Goal: Task Accomplishment & Management: Use online tool/utility

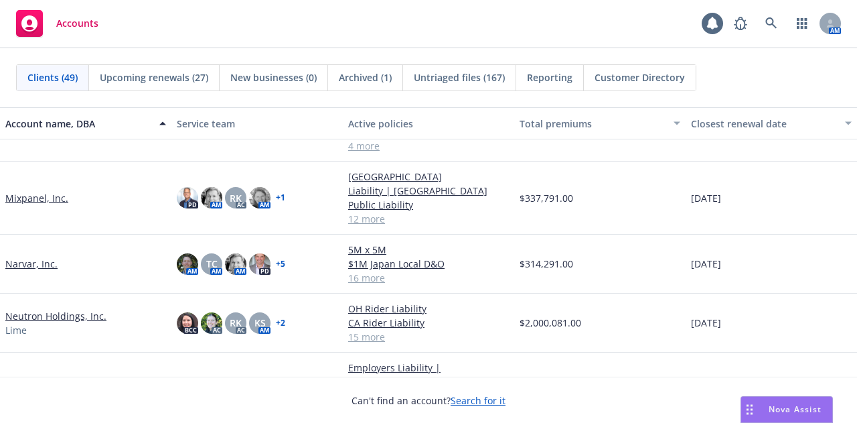
scroll to position [1340, 0]
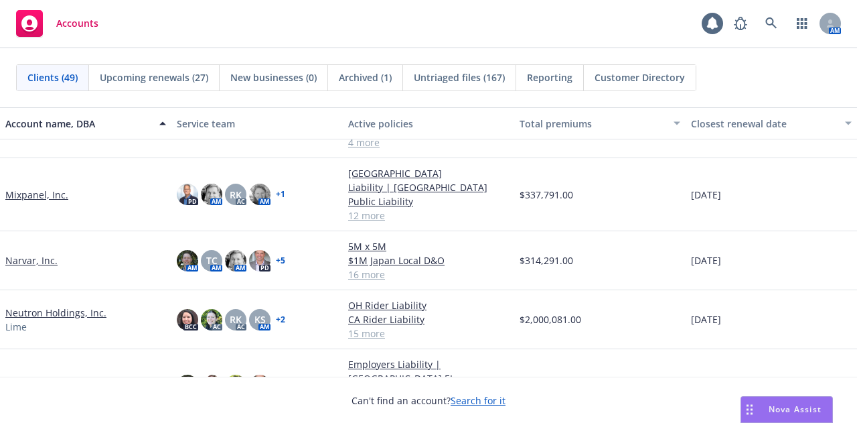
click at [82, 305] on link "Neutron Holdings, Inc." at bounding box center [55, 312] width 101 height 14
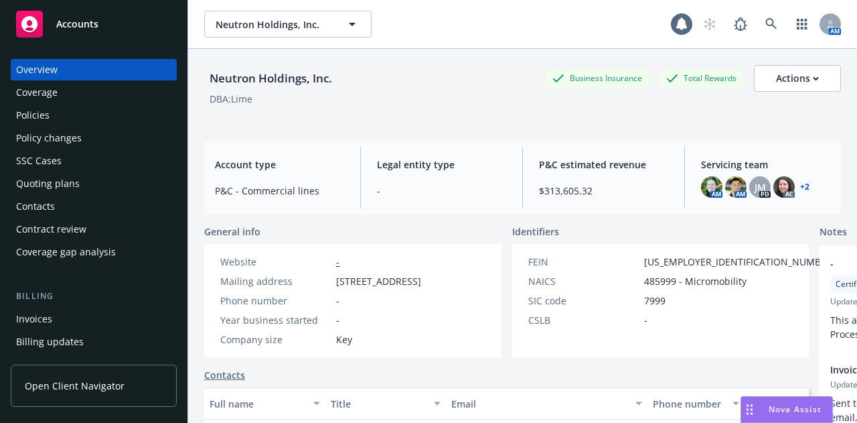
click at [800, 187] on link "+ 2" at bounding box center [804, 187] width 9 height 8
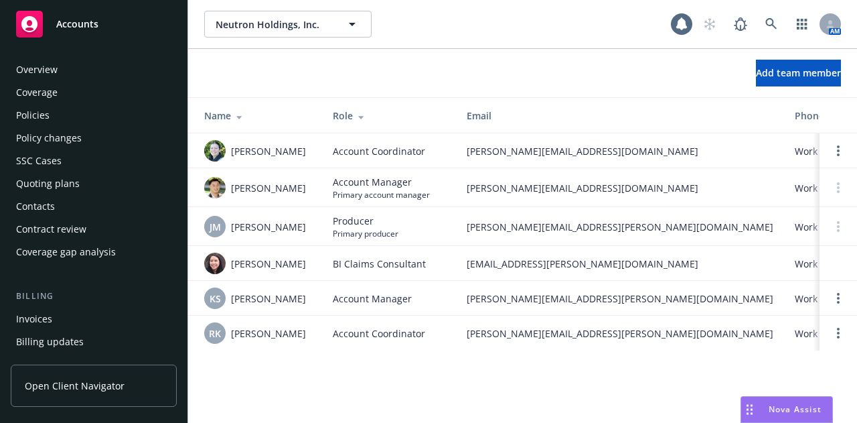
scroll to position [449, 0]
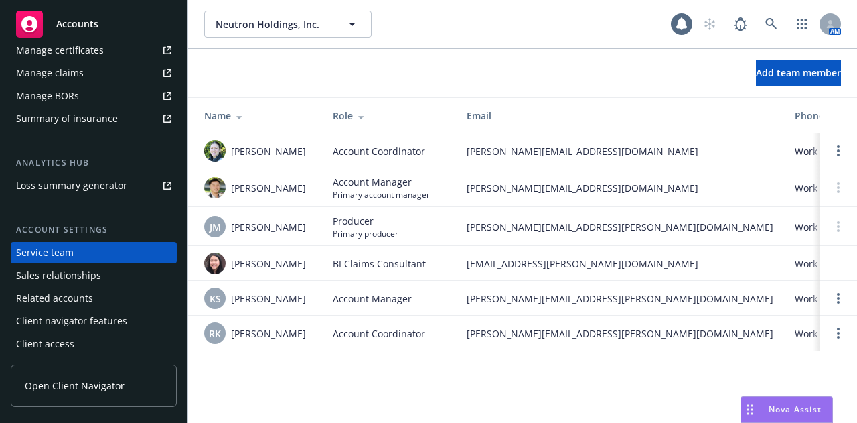
click at [103, 13] on div "Accounts" at bounding box center [93, 24] width 155 height 27
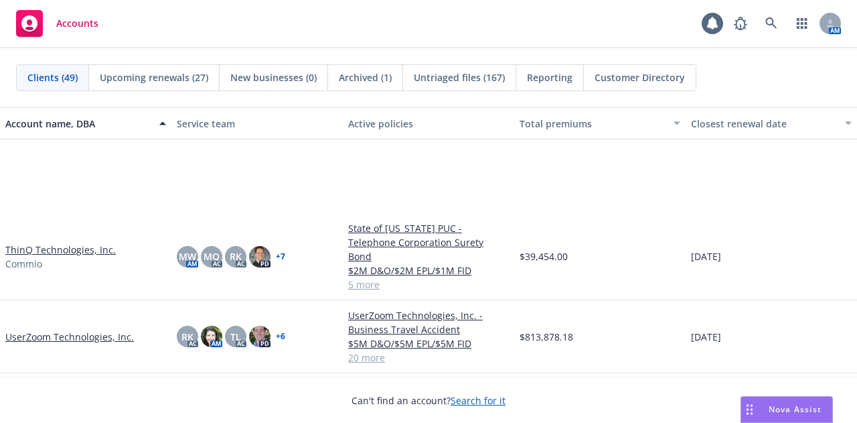
scroll to position [2455, 0]
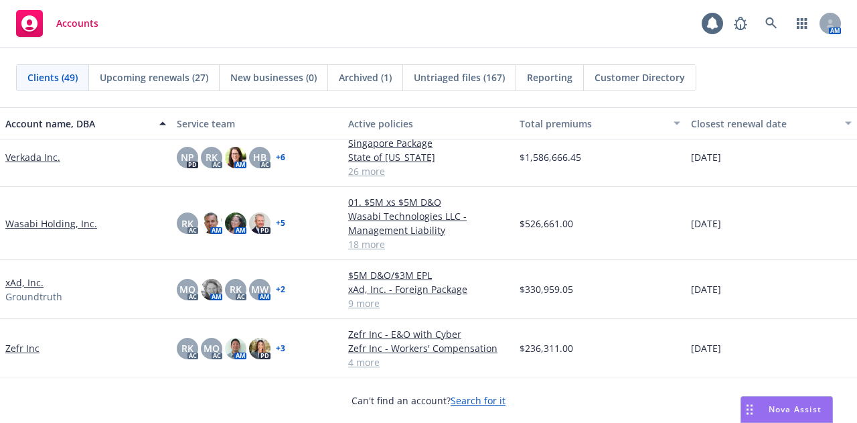
click at [32, 281] on link "xAd, Inc." at bounding box center [24, 282] width 38 height 14
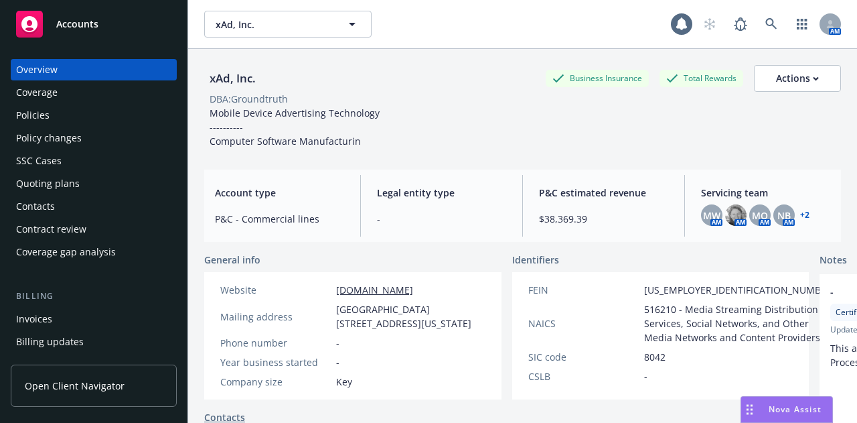
click at [98, 112] on div "Policies" at bounding box center [93, 114] width 155 height 21
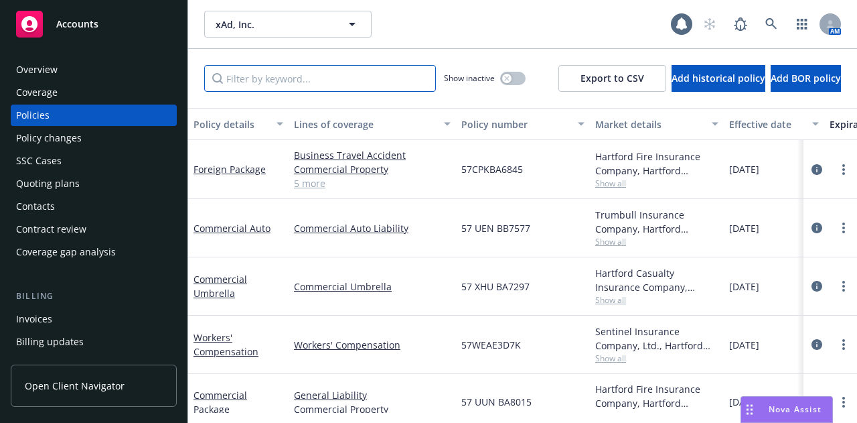
click at [250, 84] on input "Filter by keyword..." at bounding box center [320, 78] width 232 height 27
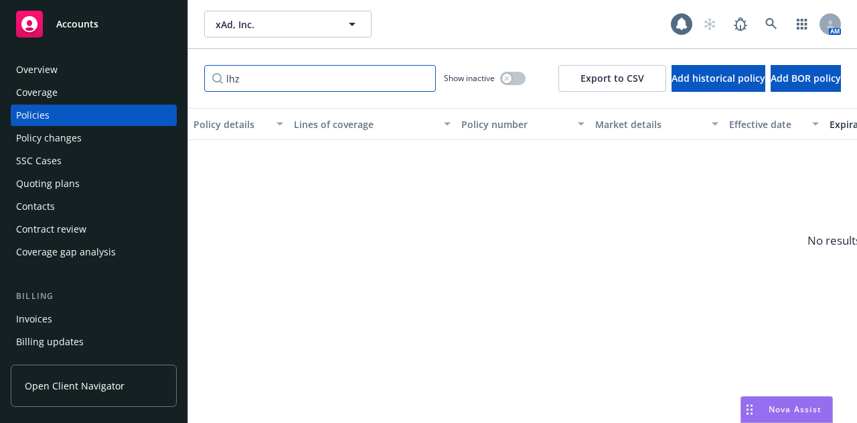
type input "lhz"
click at [502, 80] on div "button" at bounding box center [506, 78] width 9 height 9
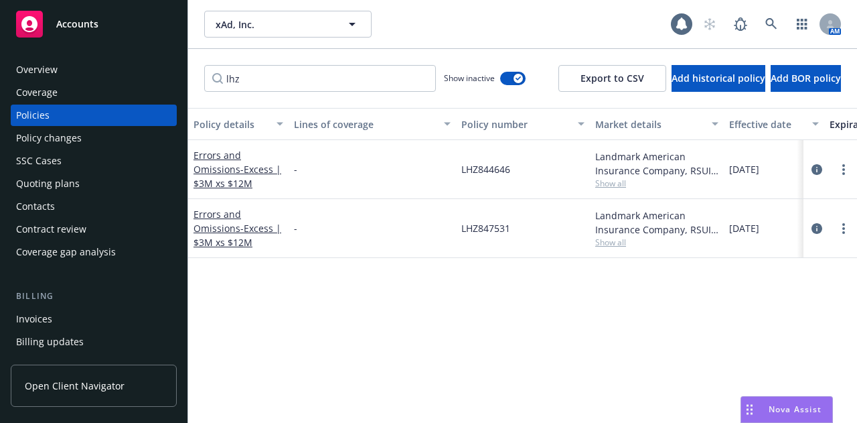
click at [102, 182] on div "Quoting plans" at bounding box center [93, 183] width 155 height 21
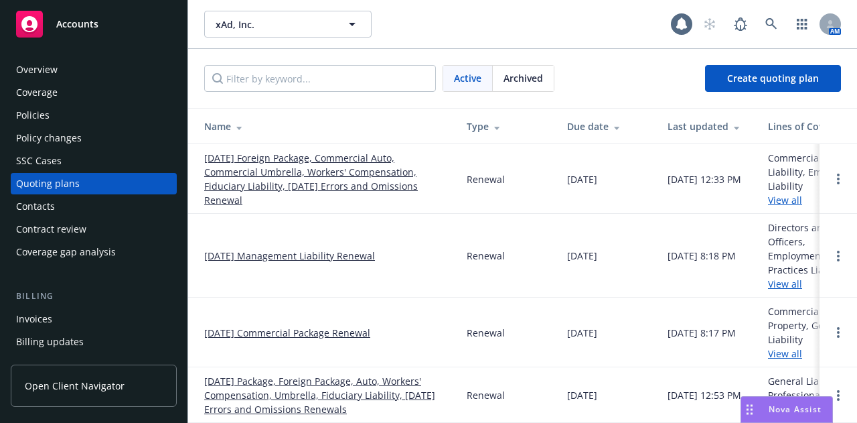
click at [265, 170] on link "11/01/25 Foreign Package, Commercial Auto, Commercial Umbrella, Workers' Compen…" at bounding box center [324, 179] width 241 height 56
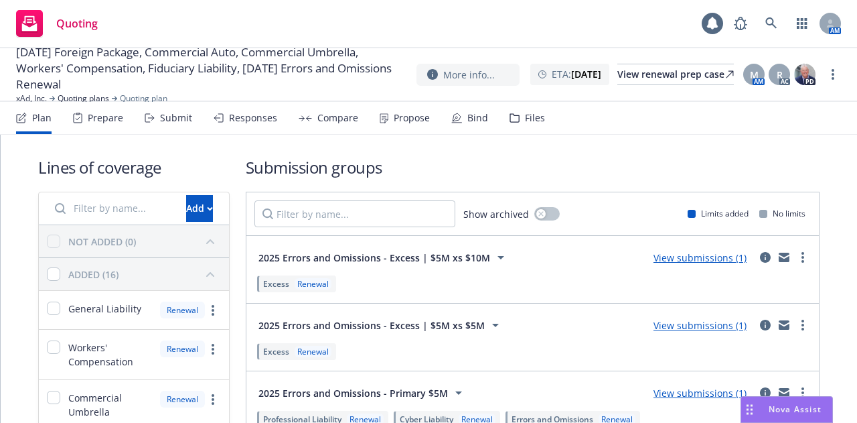
click at [92, 122] on div "Prepare" at bounding box center [105, 117] width 35 height 11
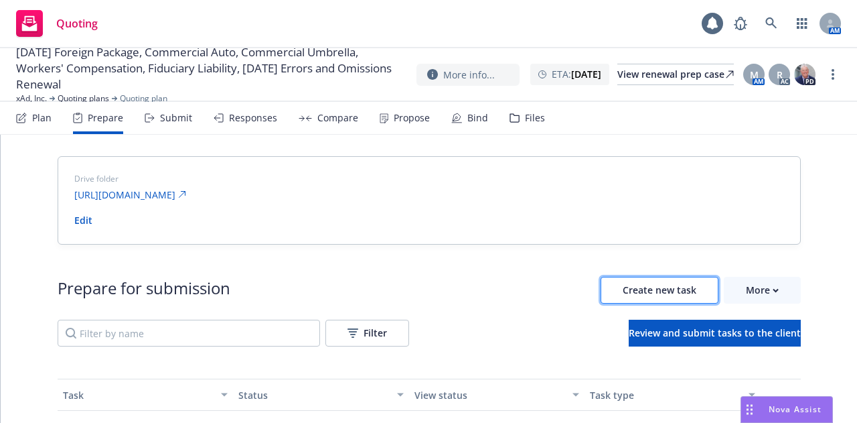
click at [641, 281] on button "Create new task" at bounding box center [660, 290] width 118 height 27
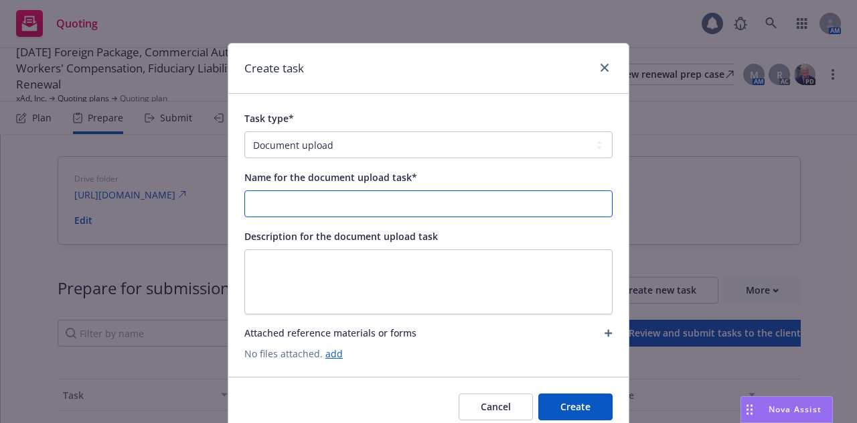
click at [521, 202] on input "Name for the document upload task*" at bounding box center [428, 203] width 367 height 25
click at [337, 207] on input "RSUI E&O Loss Runs 6/12/2024" at bounding box center [428, 203] width 367 height 25
click at [310, 206] on input "RSUI E&O Loss Runs 8/18/2025" at bounding box center [428, 203] width 367 height 25
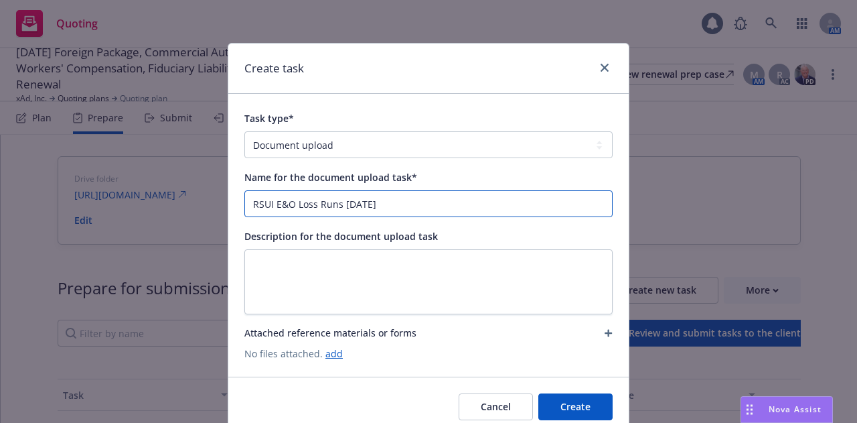
click at [406, 203] on input "RSUI E&O Loss Runs 8/18/2025" at bounding box center [428, 203] width 367 height 25
type input "RSUI E&O Loss Runs 8/18/2025"
click at [331, 356] on link "add" at bounding box center [333, 353] width 17 height 13
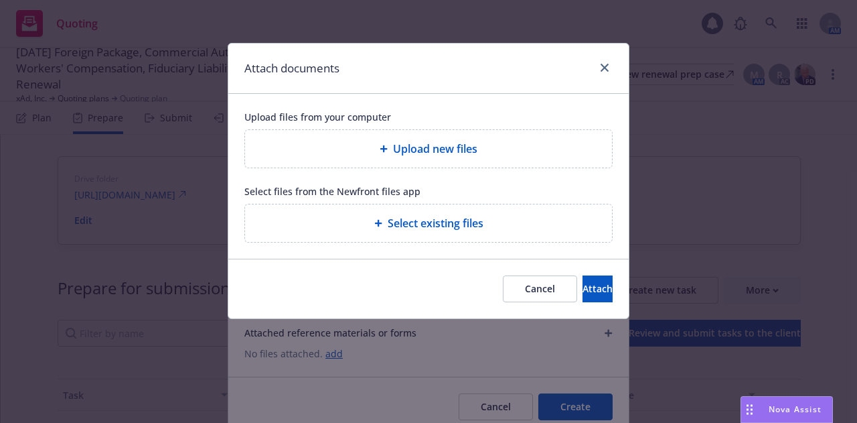
click at [430, 147] on span "Upload new files" at bounding box center [435, 149] width 84 height 16
type textarea "x"
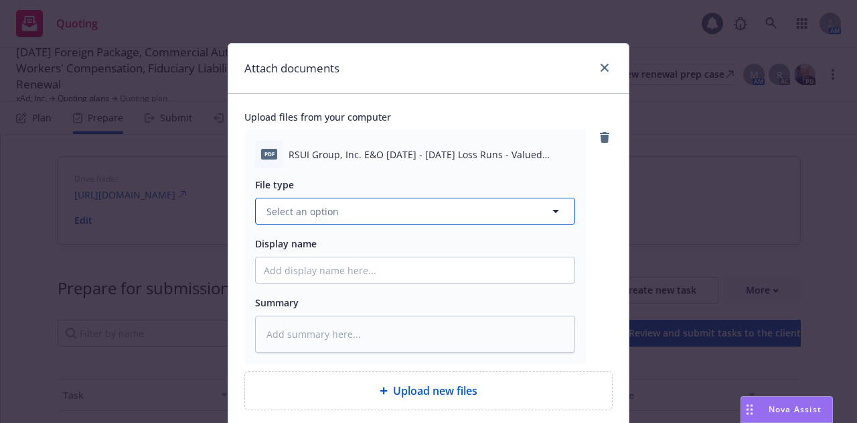
click at [503, 206] on button "Select an option" at bounding box center [415, 211] width 320 height 27
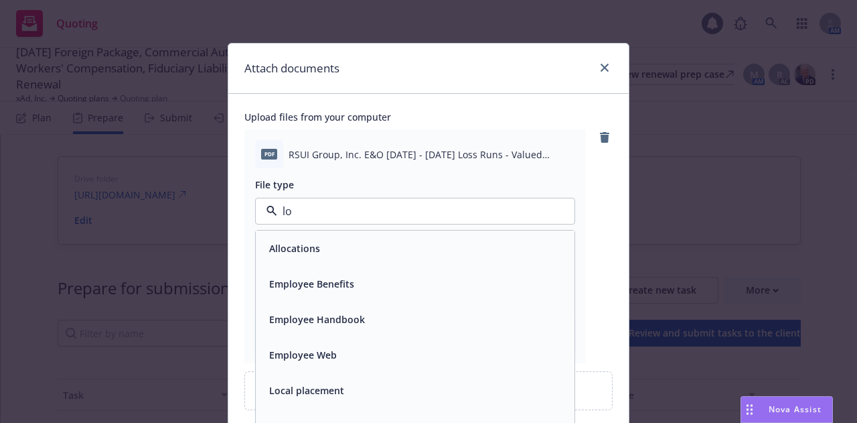
type input "los"
click at [439, 251] on div "Loss Runs" at bounding box center [415, 247] width 303 height 19
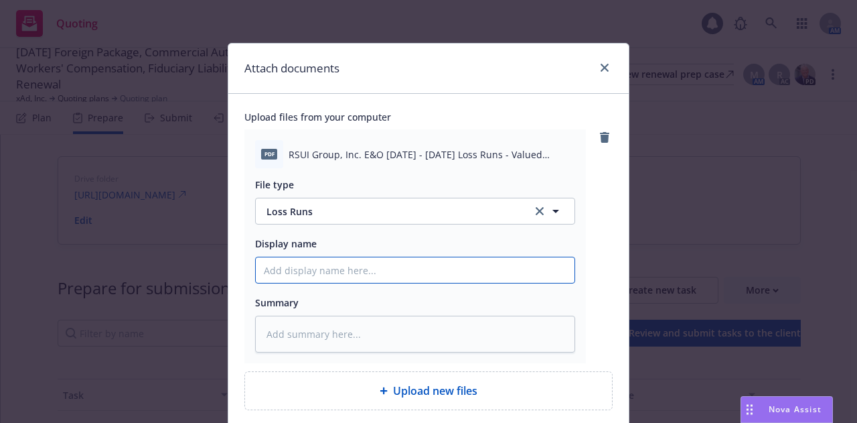
click at [388, 271] on input "Display name" at bounding box center [415, 269] width 319 height 25
paste input "RSUI E&O Loss Runs 8/18/2025"
type textarea "x"
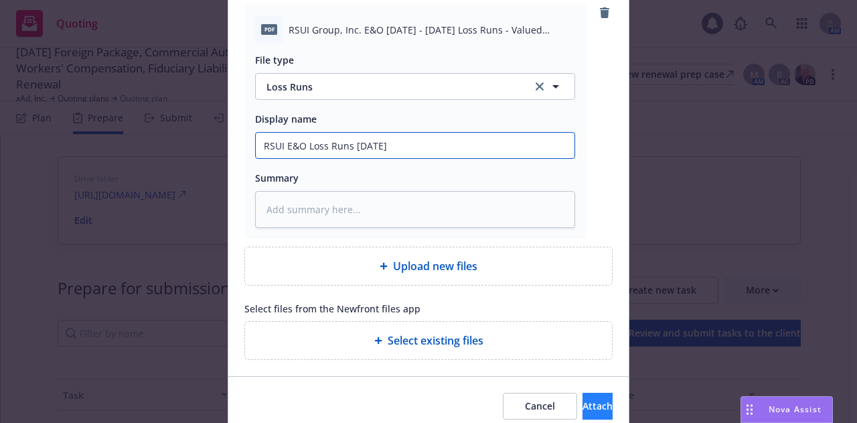
type input "RSUI E&O Loss Runs 8/18/2025"
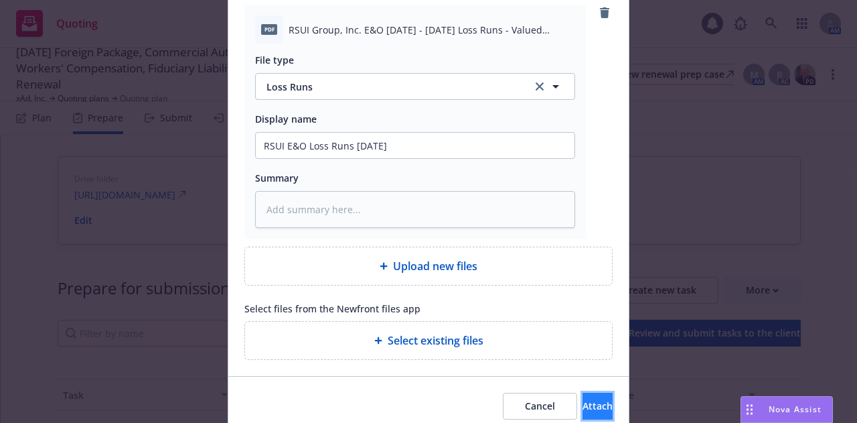
click at [583, 402] on span "Attach" at bounding box center [598, 405] width 30 height 13
type textarea "x"
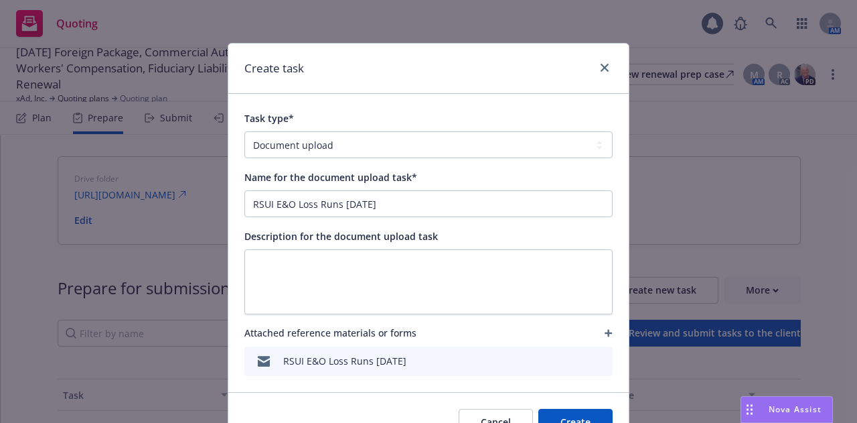
click at [564, 415] on button "Create" at bounding box center [575, 421] width 74 height 27
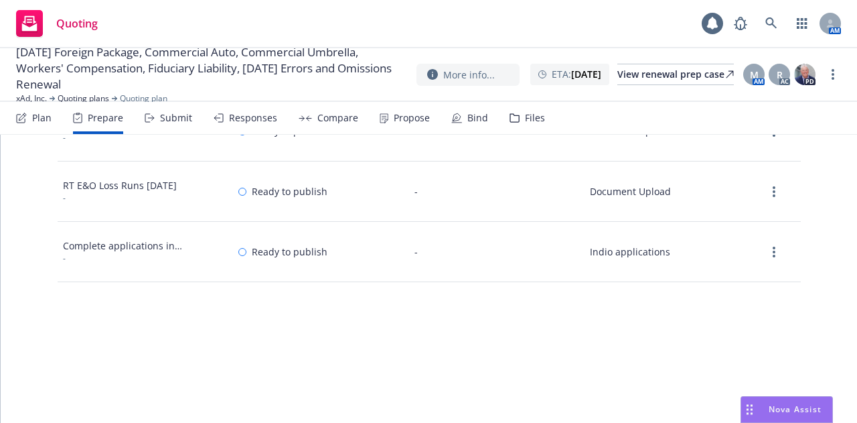
scroll to position [0, 0]
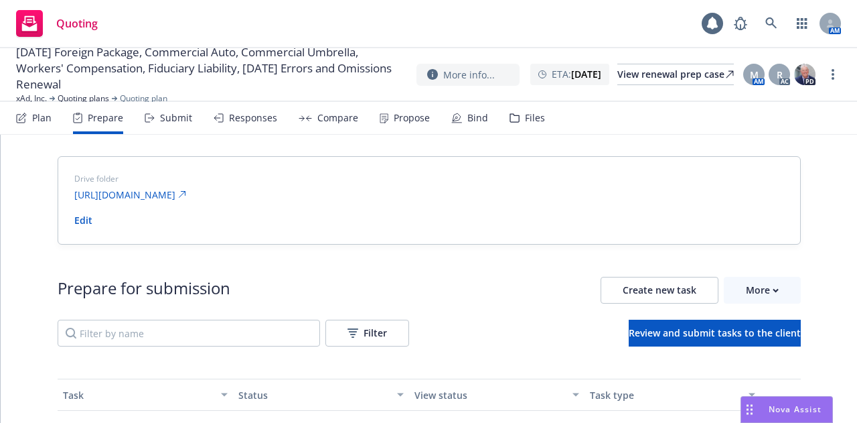
click at [45, 11] on div "Quoting" at bounding box center [57, 23] width 82 height 27
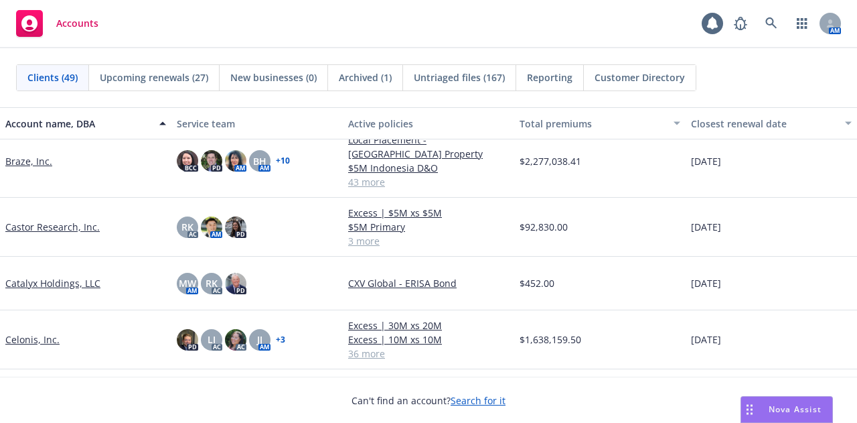
scroll to position [355, 0]
click at [92, 280] on link "Catalyx Holdings, LLC" at bounding box center [52, 284] width 95 height 14
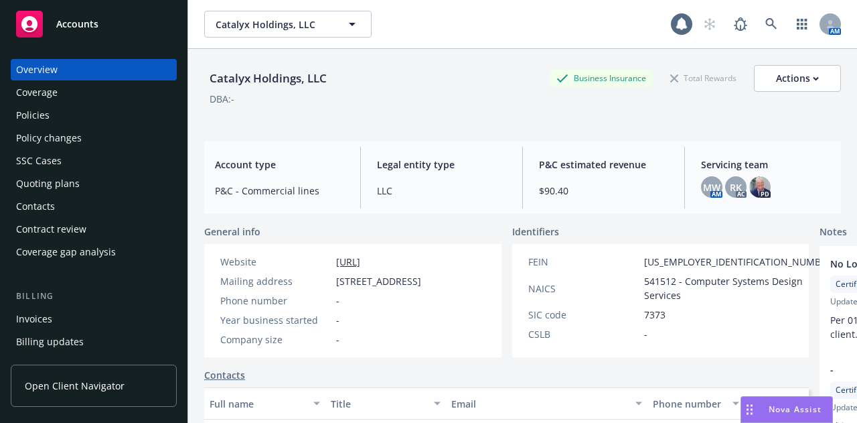
click at [80, 316] on div "Invoices" at bounding box center [93, 318] width 155 height 21
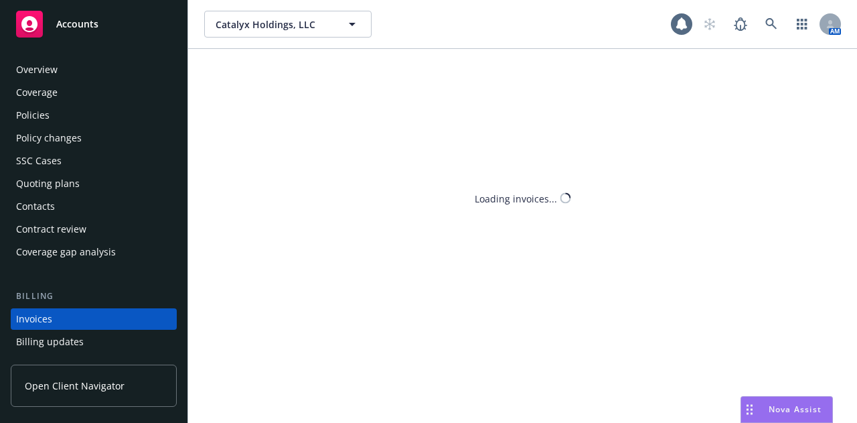
scroll to position [86, 0]
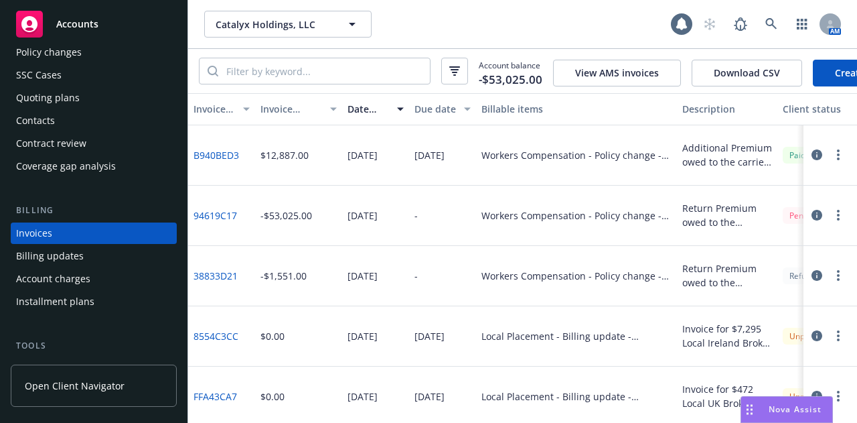
click at [110, 17] on div "Accounts" at bounding box center [93, 24] width 155 height 27
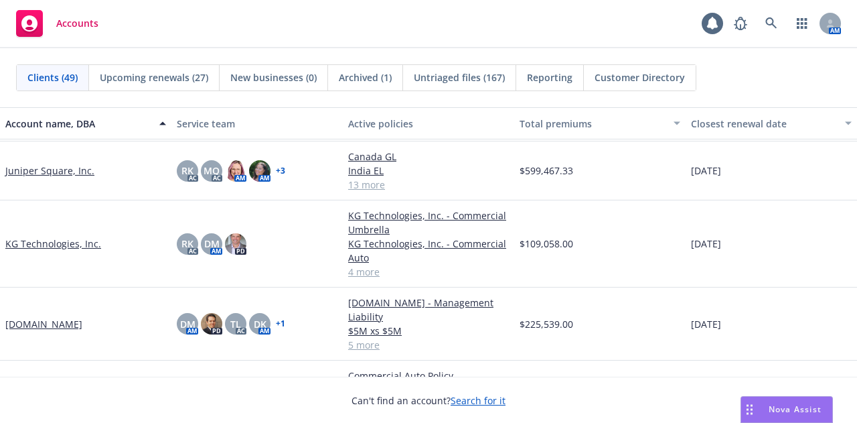
scroll to position [1047, 0]
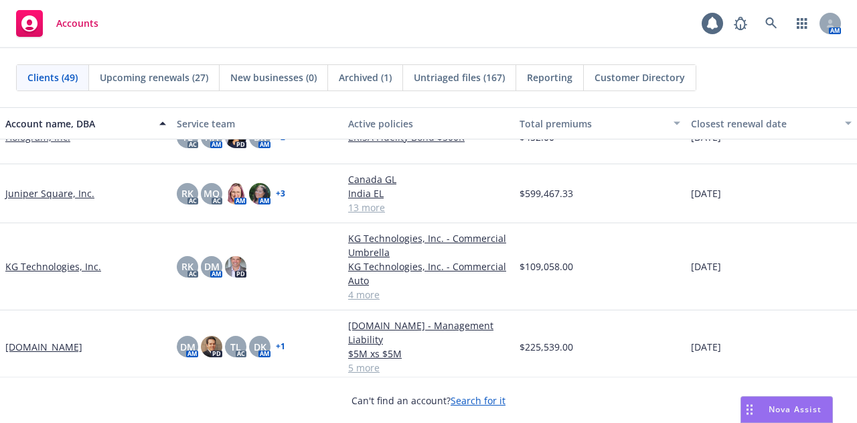
click at [64, 189] on link "Juniper Square, Inc." at bounding box center [49, 193] width 89 height 14
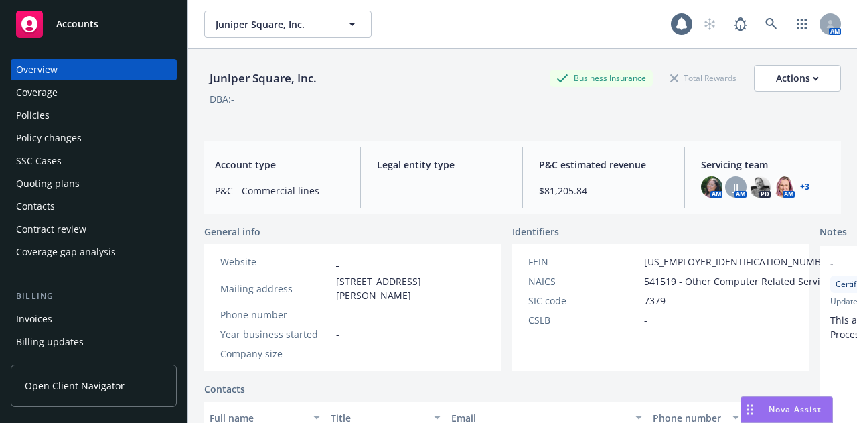
click at [60, 122] on div "Policies" at bounding box center [93, 114] width 155 height 21
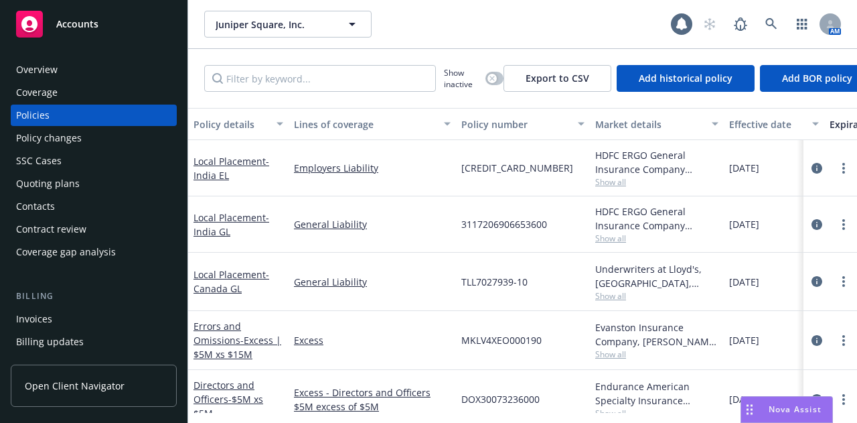
click at [122, 183] on div "Quoting plans" at bounding box center [93, 183] width 155 height 21
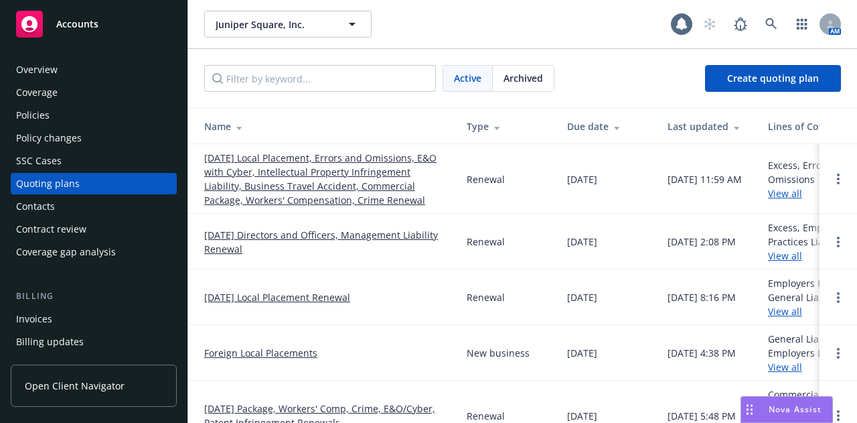
click at [319, 188] on link "11/17/25 Local Placement, Errors and Omissions, E&O with Cyber, Intellectual Pr…" at bounding box center [324, 179] width 241 height 56
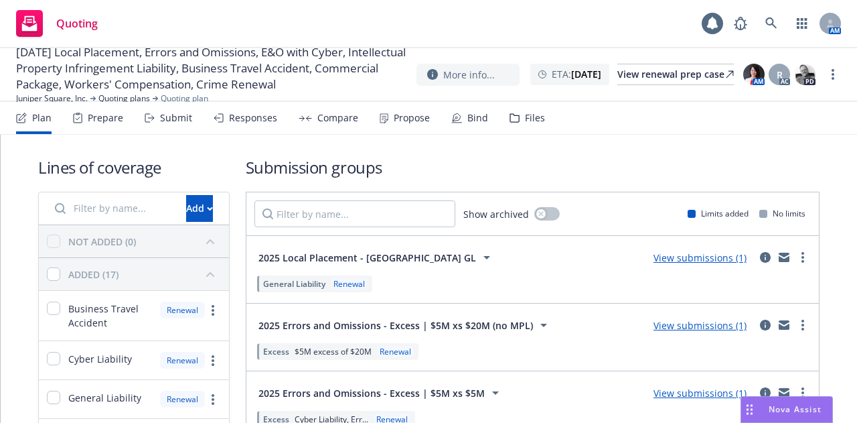
click at [95, 123] on div "Prepare" at bounding box center [105, 117] width 35 height 11
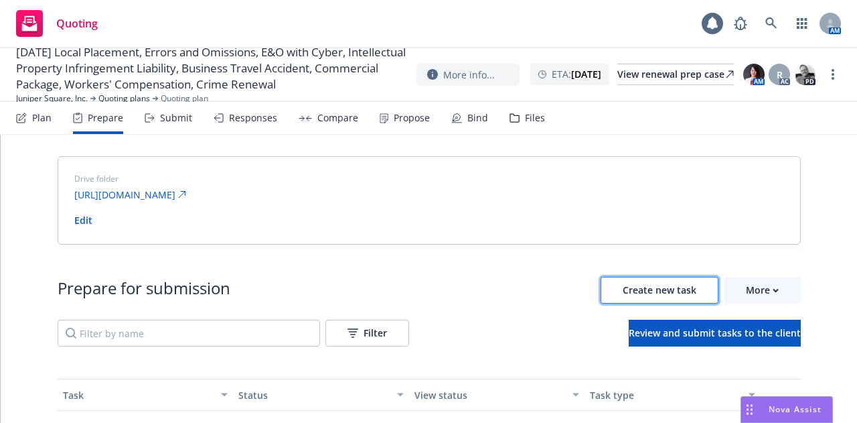
click at [650, 293] on span "Create new task" at bounding box center [660, 289] width 74 height 13
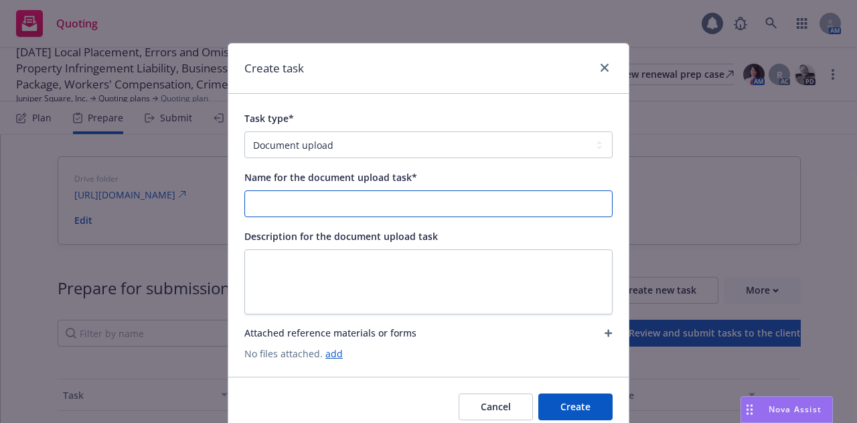
click at [425, 196] on input "Name for the document upload task*" at bounding box center [428, 203] width 367 height 25
click at [358, 205] on input "Chubb Crime Loss Runs 9/5/2024" at bounding box center [428, 203] width 367 height 25
click at [317, 199] on input "Chubb Crime Loss Runs 8/19/2025" at bounding box center [428, 203] width 367 height 25
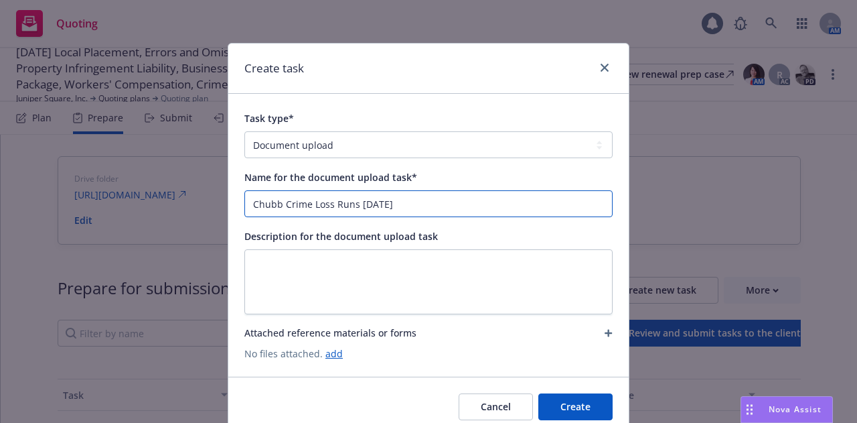
click at [436, 202] on input "Chubb Crime Loss Runs 8/19/2025" at bounding box center [428, 203] width 367 height 25
type input "Chubb Crime Loss Runs 8/19/2025"
click at [325, 357] on link "add" at bounding box center [333, 353] width 17 height 13
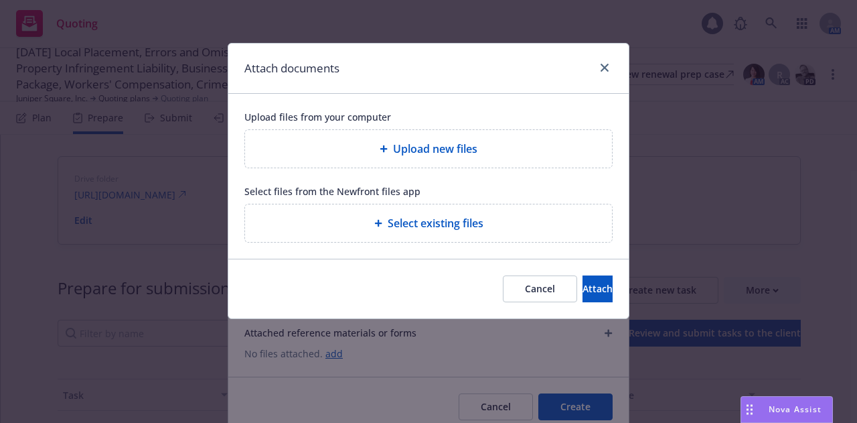
click at [466, 148] on span "Upload new files" at bounding box center [435, 149] width 84 height 16
type textarea "x"
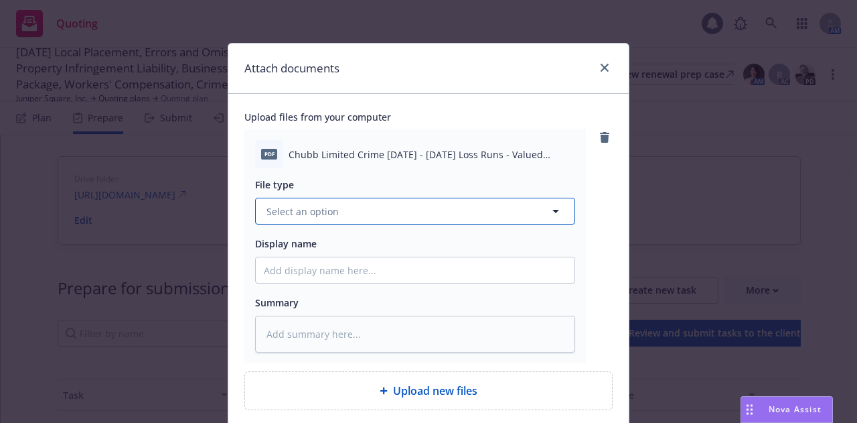
click at [431, 211] on button "Select an option" at bounding box center [415, 211] width 320 height 27
type input "los"
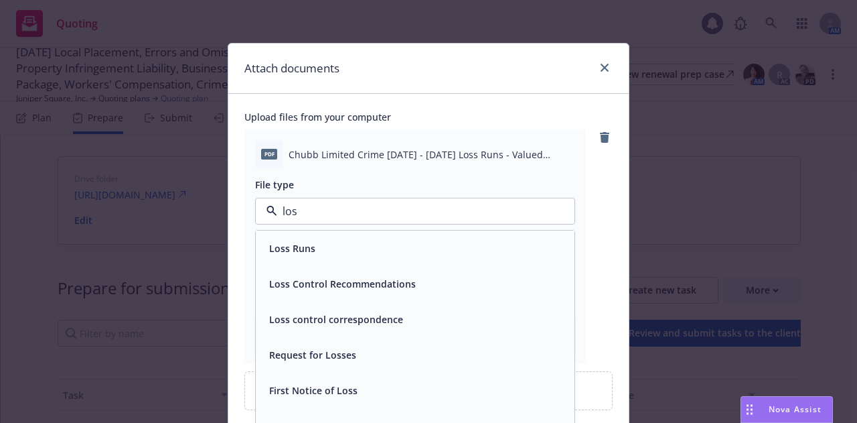
click at [400, 243] on div "Loss Runs" at bounding box center [415, 247] width 303 height 19
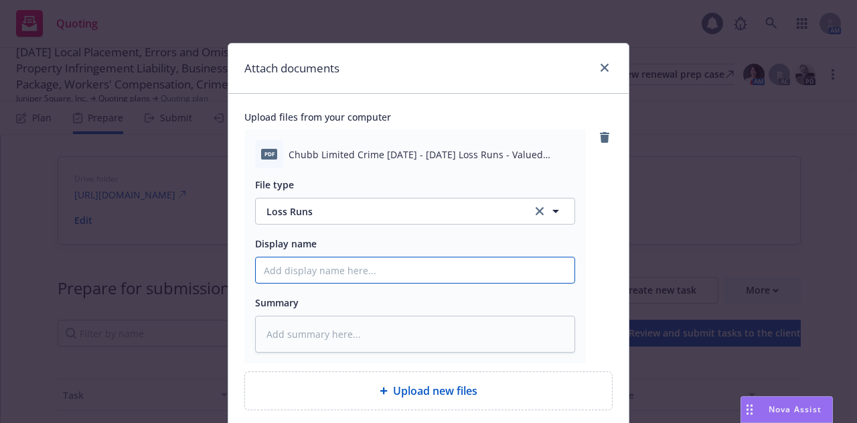
click at [368, 268] on input "Display name" at bounding box center [415, 269] width 319 height 25
paste input "Chubb Crime Loss Runs 8/19/2025"
type textarea "x"
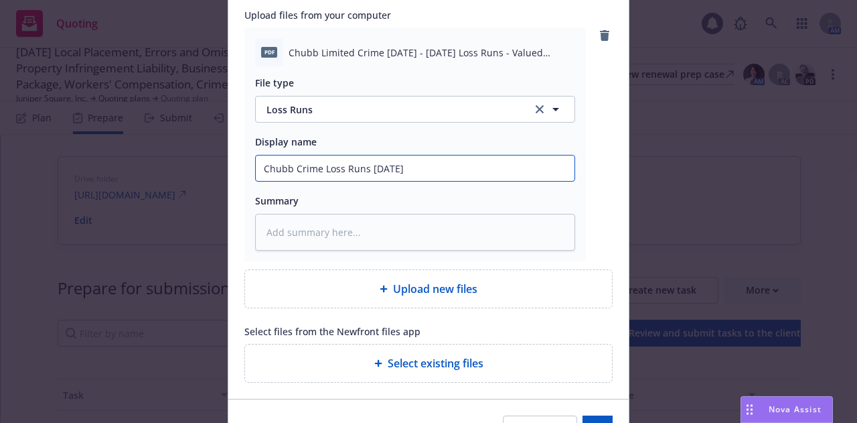
scroll to position [147, 0]
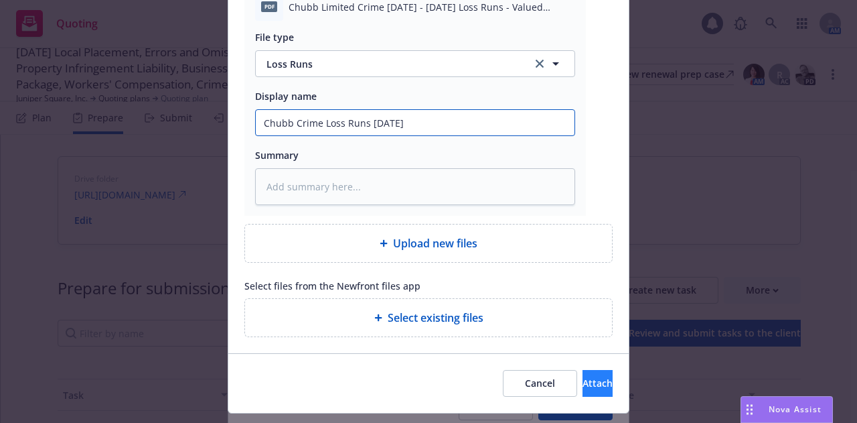
type input "Chubb Crime Loss Runs 8/19/2025"
click at [583, 374] on button "Attach" at bounding box center [598, 383] width 30 height 27
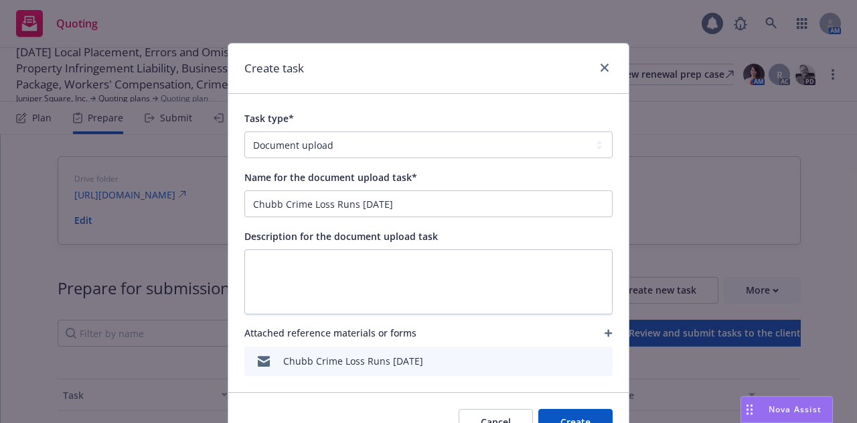
type textarea "x"
click at [576, 418] on button "Create" at bounding box center [575, 421] width 74 height 27
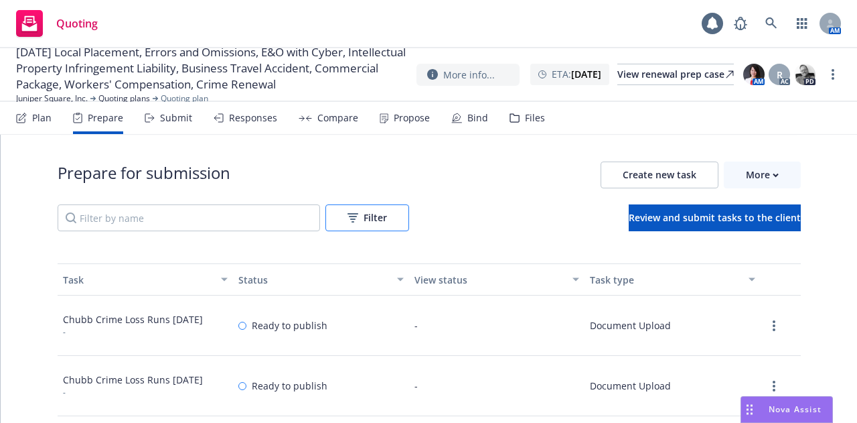
scroll to position [0, 0]
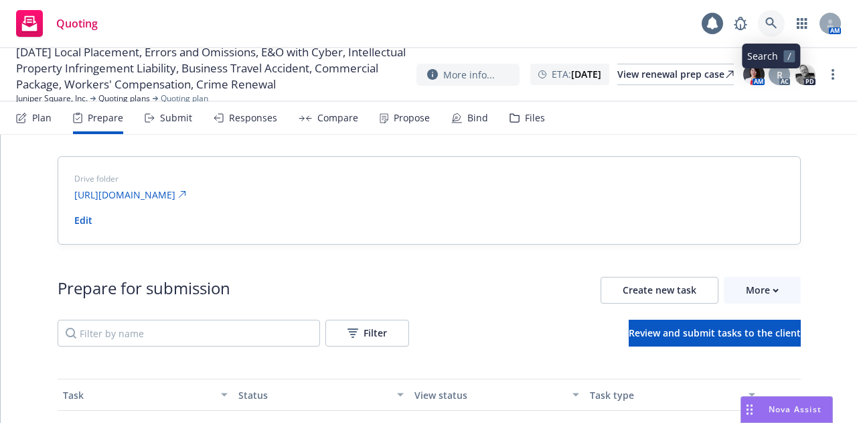
click at [777, 17] on link at bounding box center [771, 23] width 27 height 27
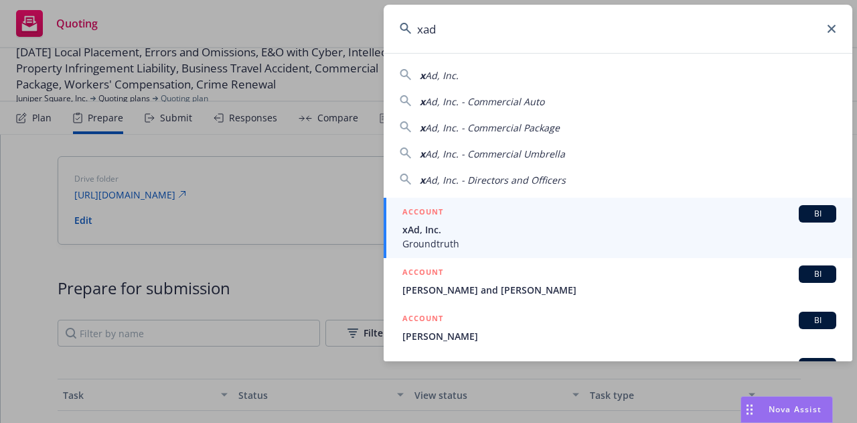
type input "xad"
click at [492, 216] on div "ACCOUNT BI" at bounding box center [619, 213] width 434 height 17
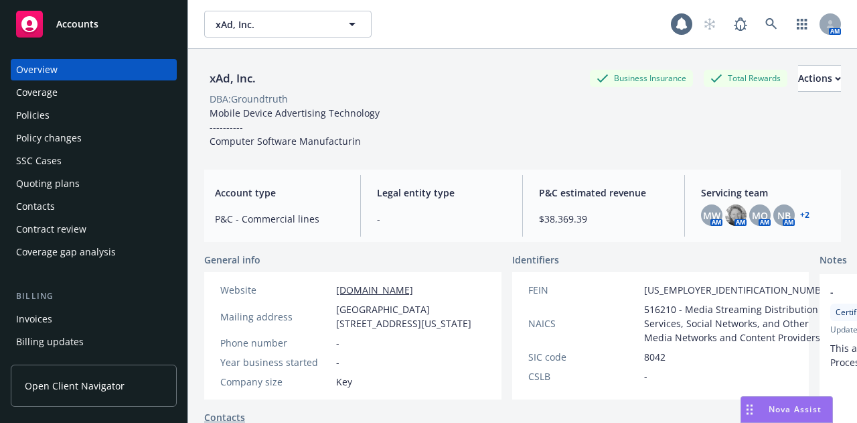
click at [70, 192] on div "Quoting plans" at bounding box center [48, 183] width 64 height 21
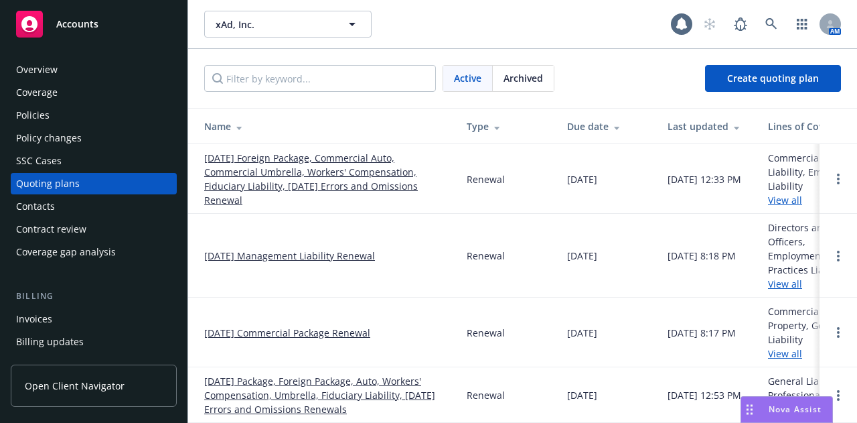
click at [372, 180] on link "11/01/25 Foreign Package, Commercial Auto, Commercial Umbrella, Workers' Compen…" at bounding box center [324, 179] width 241 height 56
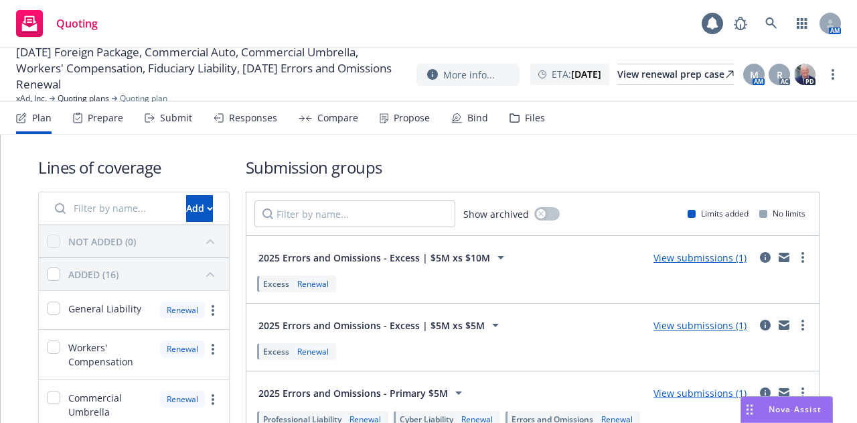
click at [98, 114] on div "Prepare" at bounding box center [105, 117] width 35 height 11
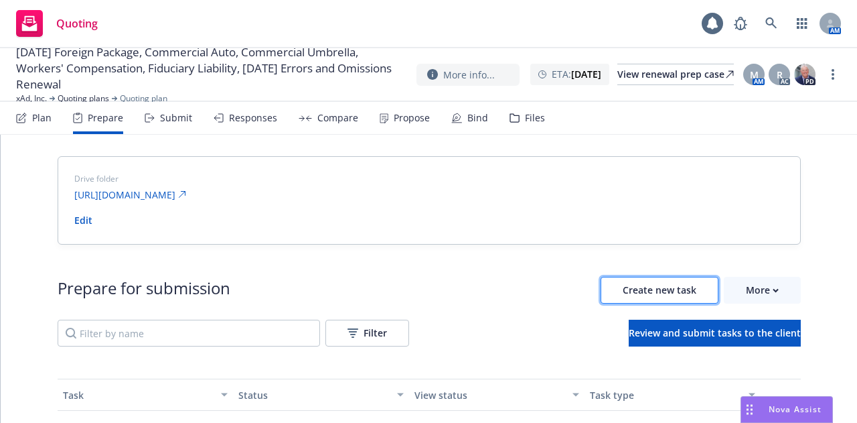
click at [645, 290] on span "Create new task" at bounding box center [660, 289] width 74 height 13
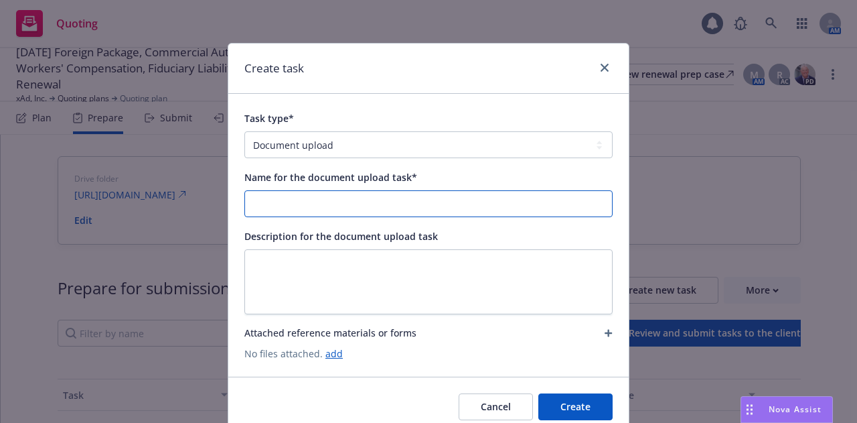
click at [392, 200] on input "Name for the document upload task*" at bounding box center [428, 203] width 367 height 25
click at [335, 203] on input "C&F E&O Loss Runs 6/4/2025" at bounding box center [428, 203] width 367 height 25
click at [327, 202] on input "C&F E&O Loss Runs 8/18/2025" at bounding box center [428, 203] width 367 height 25
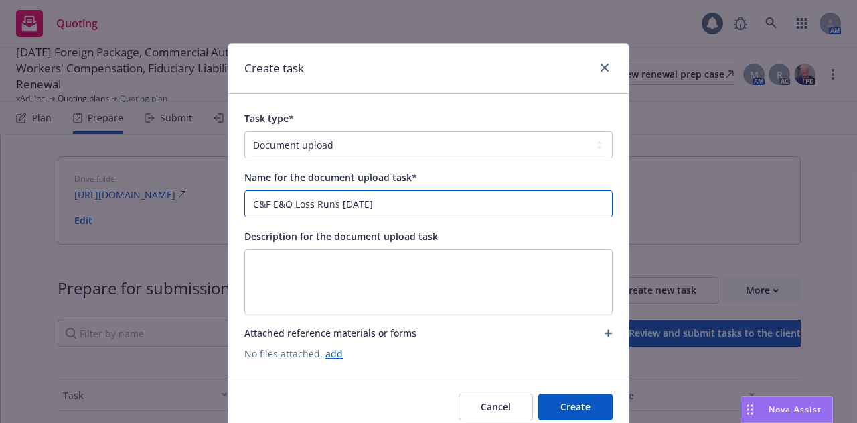
click at [406, 200] on input "C&F E&O Loss Runs 8/18/2025" at bounding box center [428, 203] width 367 height 25
type input "C&F E&O Loss Runs 8/18/2025"
click at [325, 358] on link "add" at bounding box center [333, 353] width 17 height 13
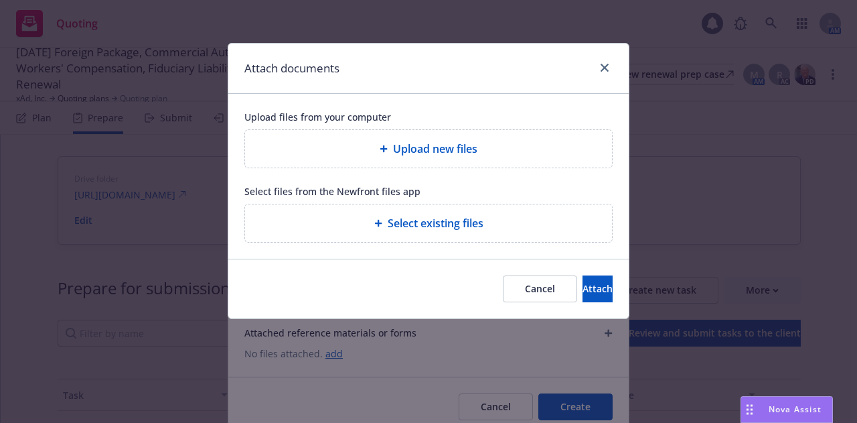
click at [427, 141] on span "Upload new files" at bounding box center [435, 149] width 84 height 16
type textarea "x"
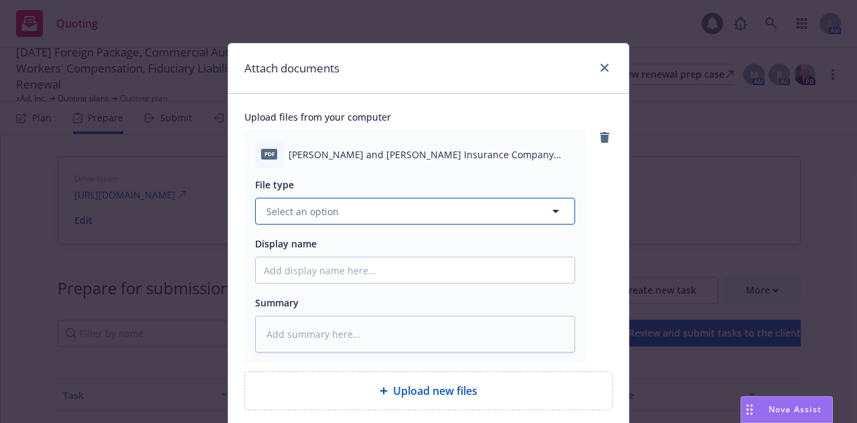
click at [502, 214] on button "Select an option" at bounding box center [415, 211] width 320 height 27
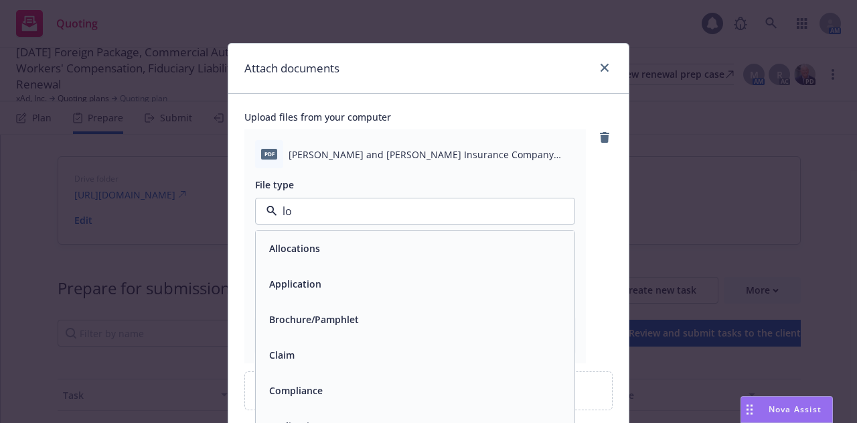
type input "los"
click at [469, 247] on div "Loss Runs" at bounding box center [415, 247] width 303 height 19
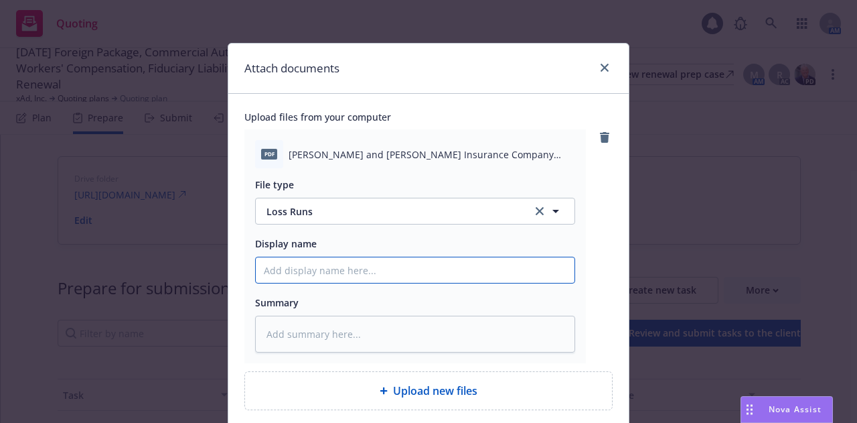
click at [394, 277] on input "Display name" at bounding box center [415, 269] width 319 height 25
paste input "C&F E&O Loss Runs 8/18/2025"
type textarea "x"
type input "C&F E&O Loss Runs 8/18/2025"
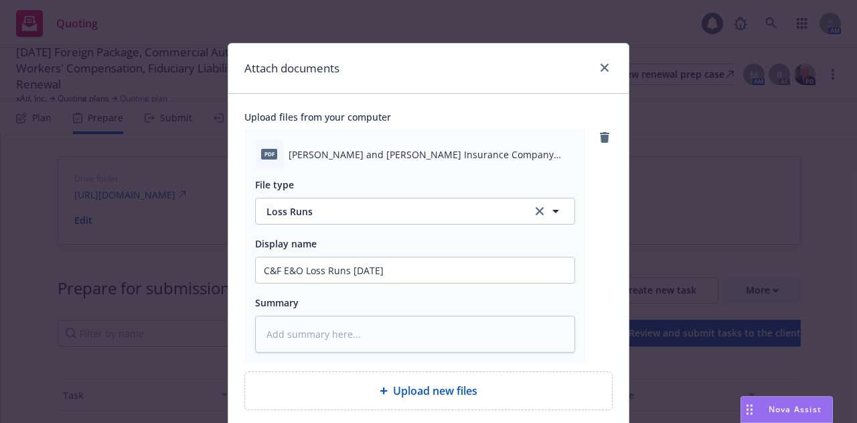
click at [589, 236] on div "pdf Crum and Forster Insurance Company E&O 2022 - 2025 Loss Runs - Valued 2025-…" at bounding box center [428, 245] width 368 height 233
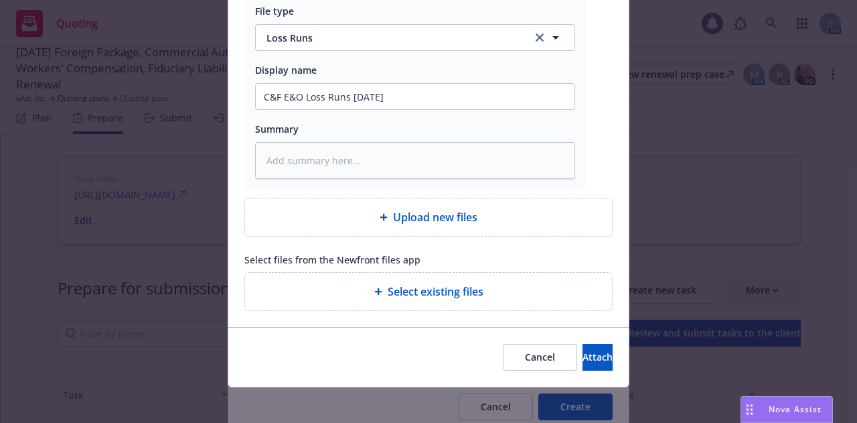
scroll to position [178, 0]
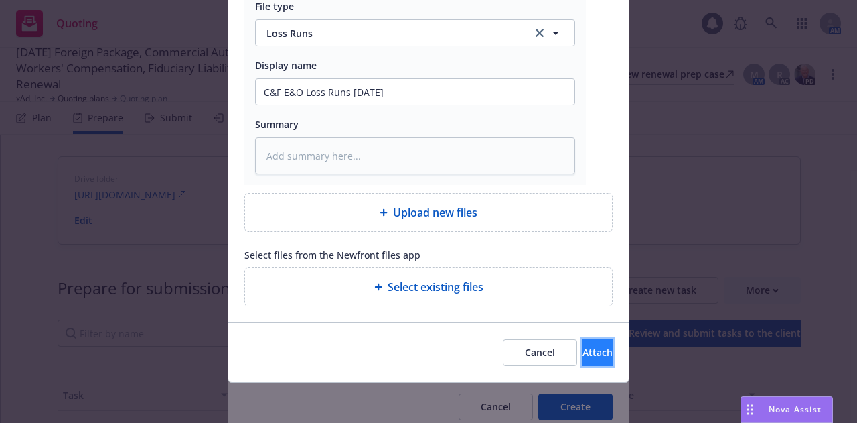
click at [583, 358] on button "Attach" at bounding box center [598, 352] width 30 height 27
type textarea "x"
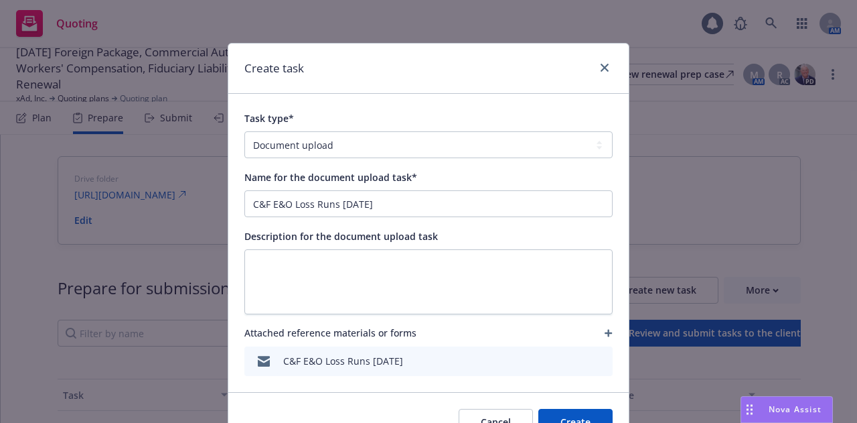
click at [584, 420] on button "Create" at bounding box center [575, 421] width 74 height 27
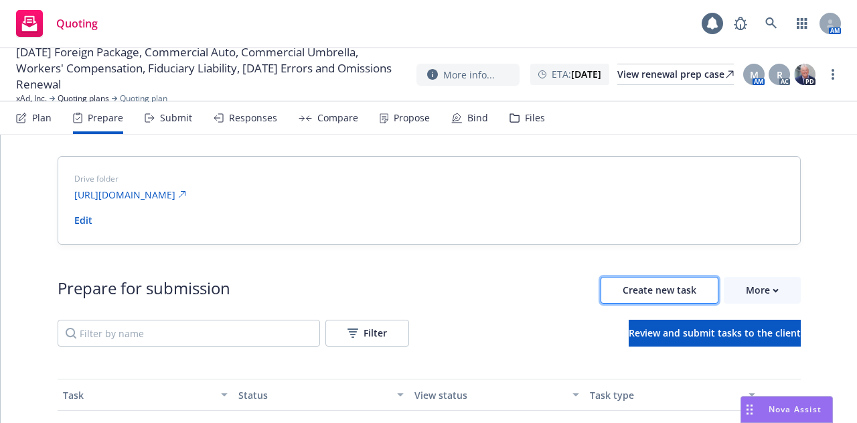
click at [652, 295] on button "Create new task" at bounding box center [660, 290] width 118 height 27
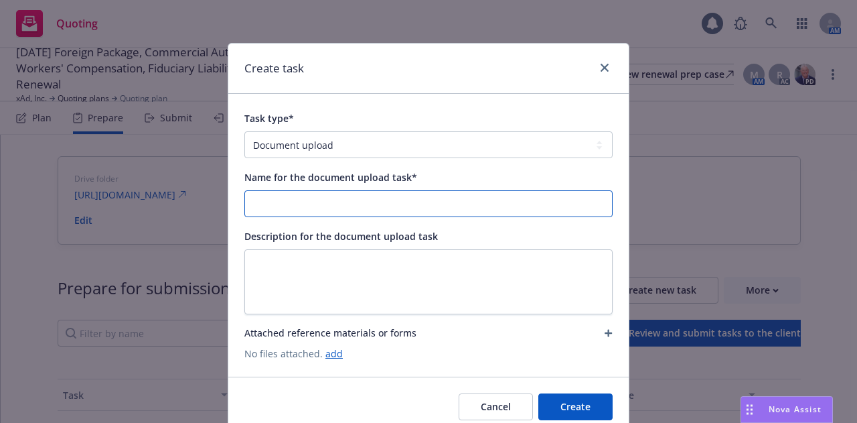
click at [354, 211] on input "Name for the document upload task*" at bounding box center [428, 203] width 367 height 25
click at [363, 206] on input "Ambridge E&O Loss Runs 6.26.2024" at bounding box center [428, 203] width 367 height 25
click at [315, 199] on input "Ambridge E&O Loss Runs 8/18/2025" at bounding box center [428, 203] width 367 height 25
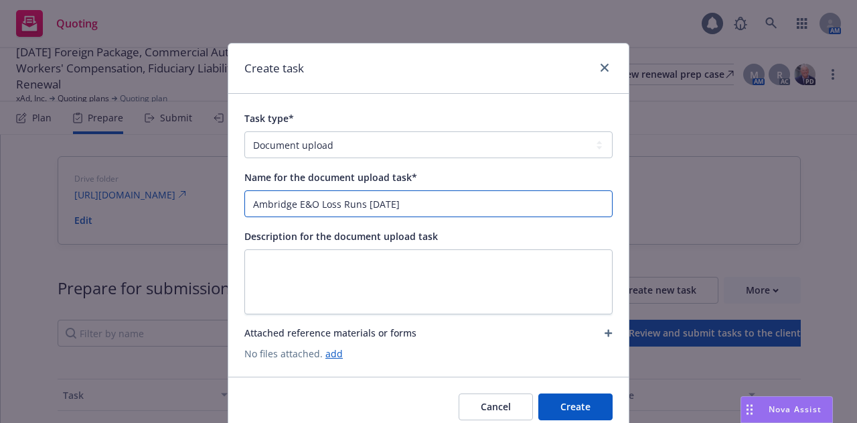
click at [443, 196] on input "Ambridge E&O Loss Runs 8/18/2025" at bounding box center [428, 203] width 367 height 25
type input "Ambridge E&O Loss Runs 8/18/2025"
click at [327, 352] on link "add" at bounding box center [333, 353] width 17 height 13
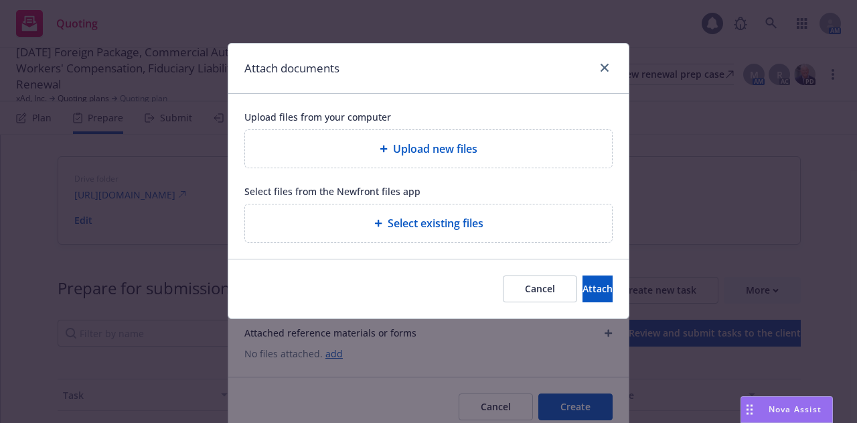
click at [416, 153] on span "Upload new files" at bounding box center [435, 149] width 84 height 16
type textarea "x"
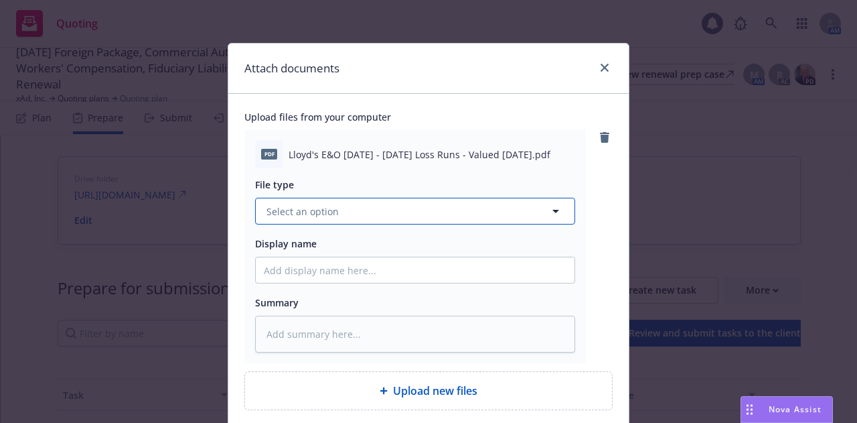
click at [491, 219] on button "Select an option" at bounding box center [415, 211] width 320 height 27
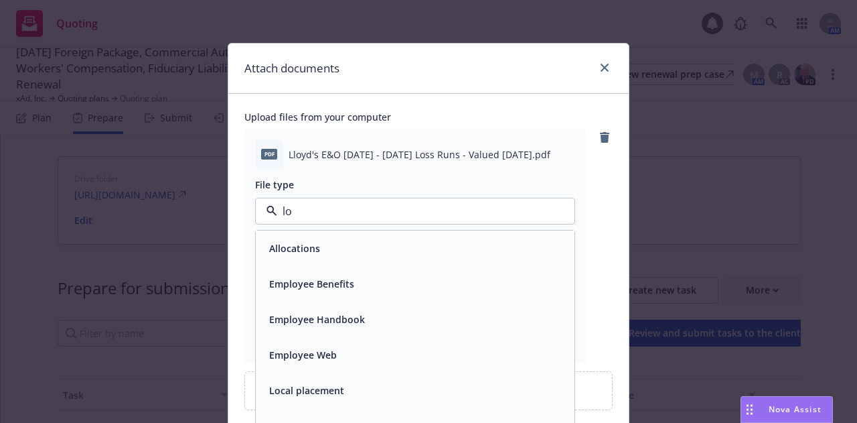
type input "los"
click at [398, 239] on div "Loss Runs" at bounding box center [415, 247] width 303 height 19
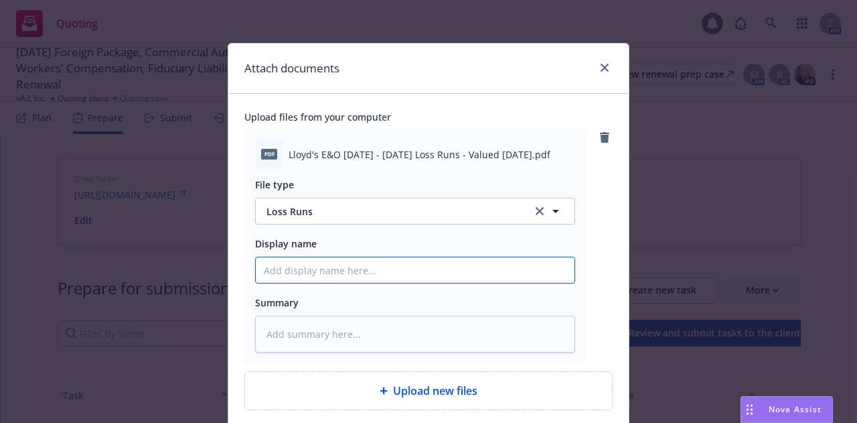
click at [382, 279] on input "Display name" at bounding box center [415, 269] width 319 height 25
click at [382, 274] on input "Display name" at bounding box center [415, 269] width 319 height 25
paste input "Ambridge E&O Loss Runs 8/18/2025"
type textarea "x"
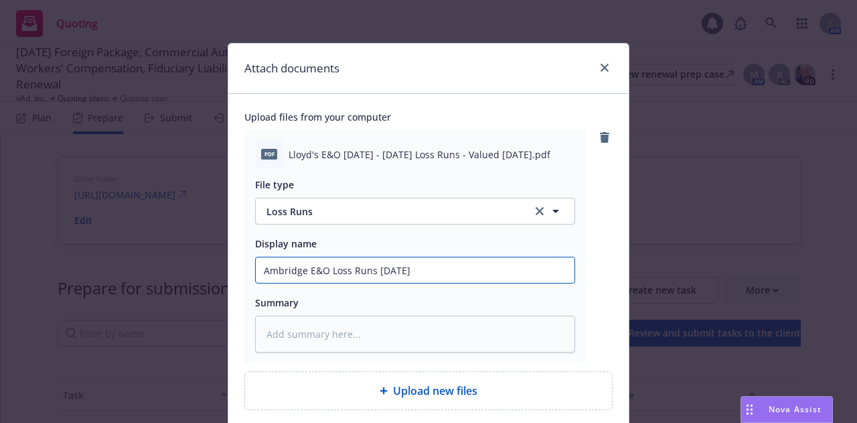
type input "Ambridge E&O Loss Runs 8/18/2025"
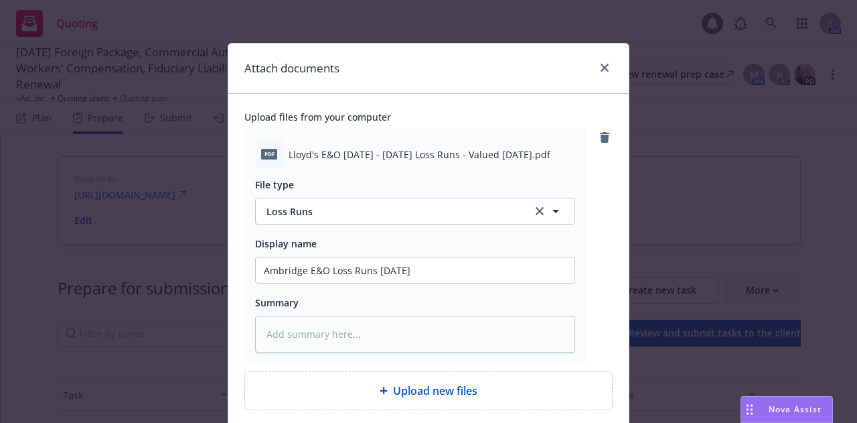
click at [589, 274] on div "pdf Lloyd's E&O 2020 - 2025 Loss Runs - Valued 2025-08-18.pdf File type Loss Ru…" at bounding box center [428, 245] width 368 height 233
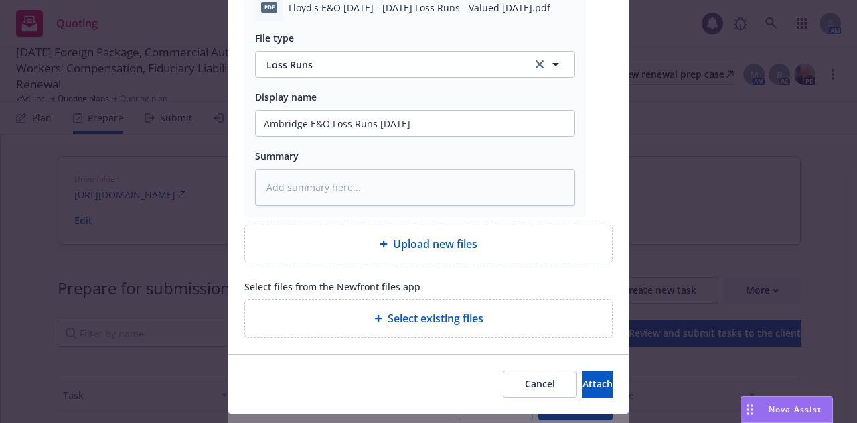
scroll to position [148, 0]
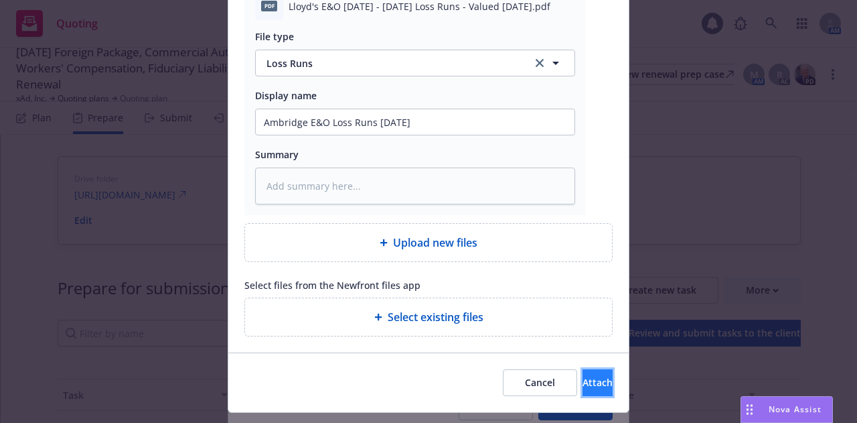
click at [583, 380] on span "Attach" at bounding box center [598, 382] width 30 height 13
type textarea "x"
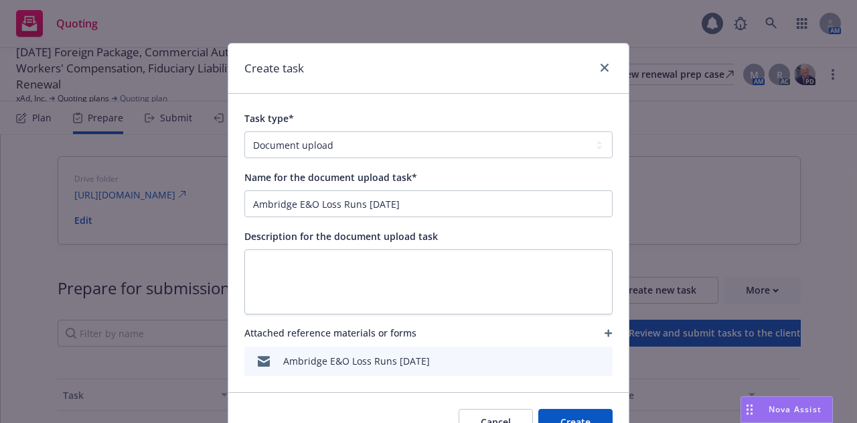
click at [556, 412] on button "Create" at bounding box center [575, 421] width 74 height 27
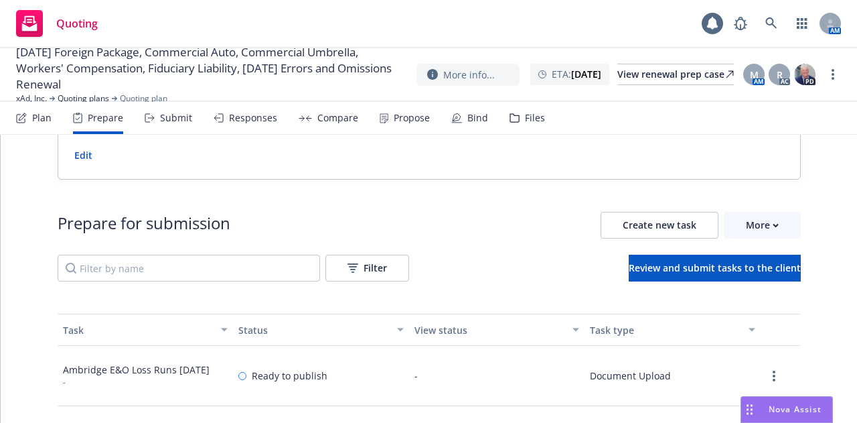
scroll to position [0, 0]
